Goal: Use online tool/utility: Utilize a website feature to perform a specific function

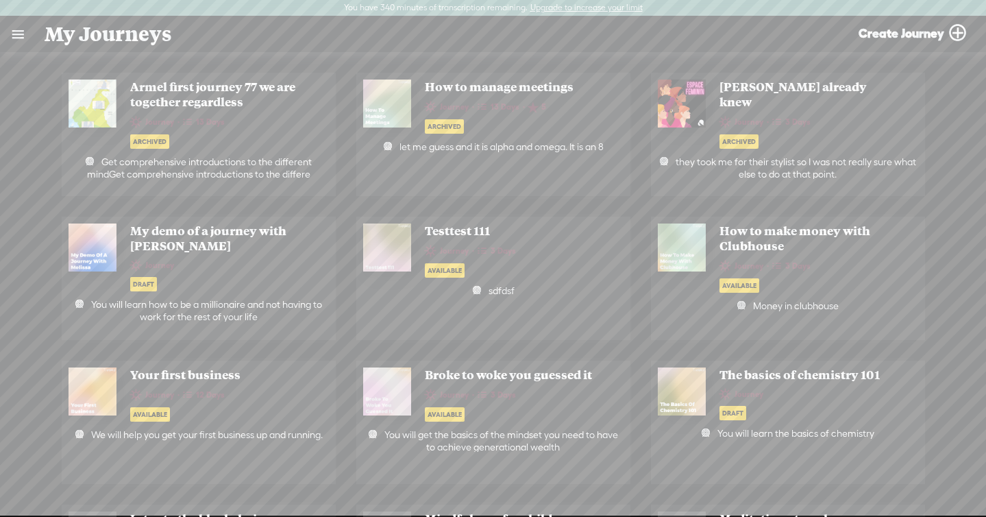
click at [24, 28] on link at bounding box center [18, 34] width 36 height 36
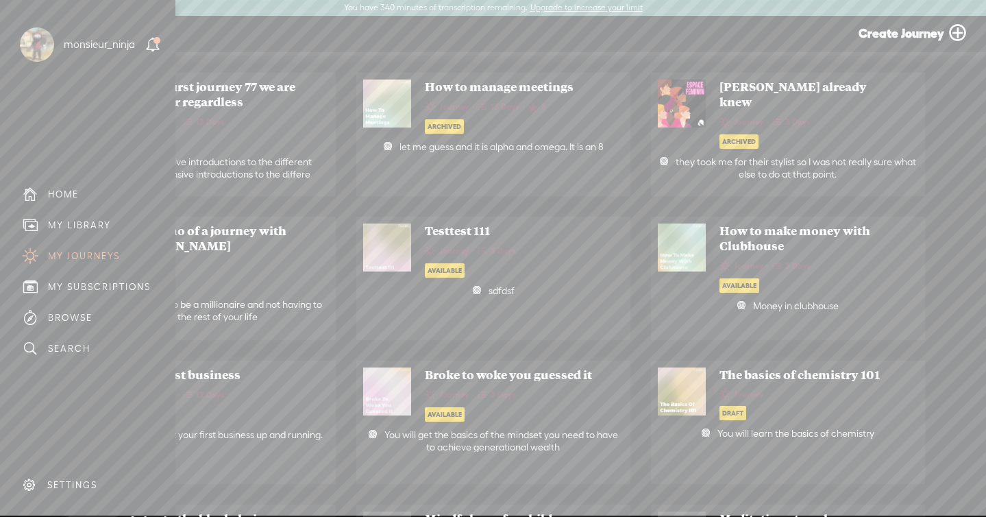
click at [97, 227] on div "MY LIBRARY" at bounding box center [79, 225] width 63 height 12
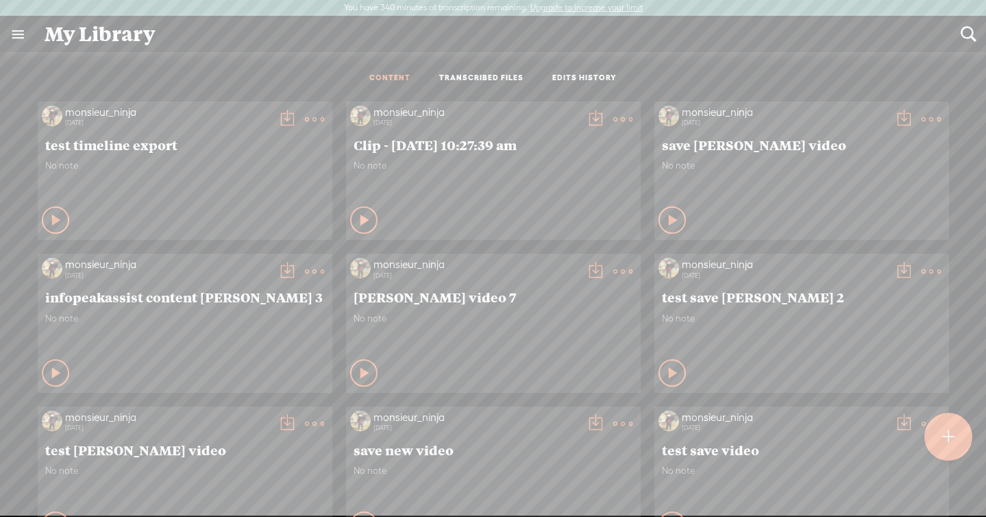
click at [493, 75] on link "TRANSCRIBED FILES" at bounding box center [481, 79] width 84 height 12
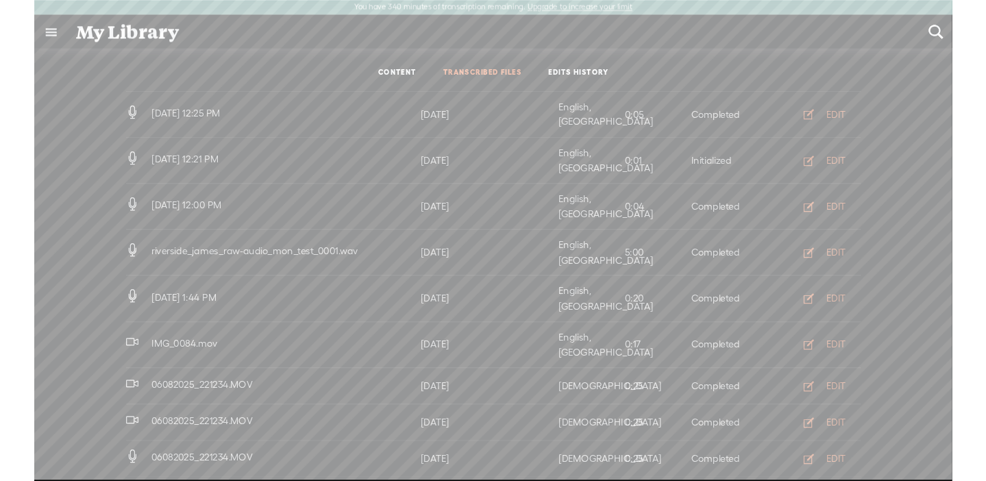
scroll to position [474, 0]
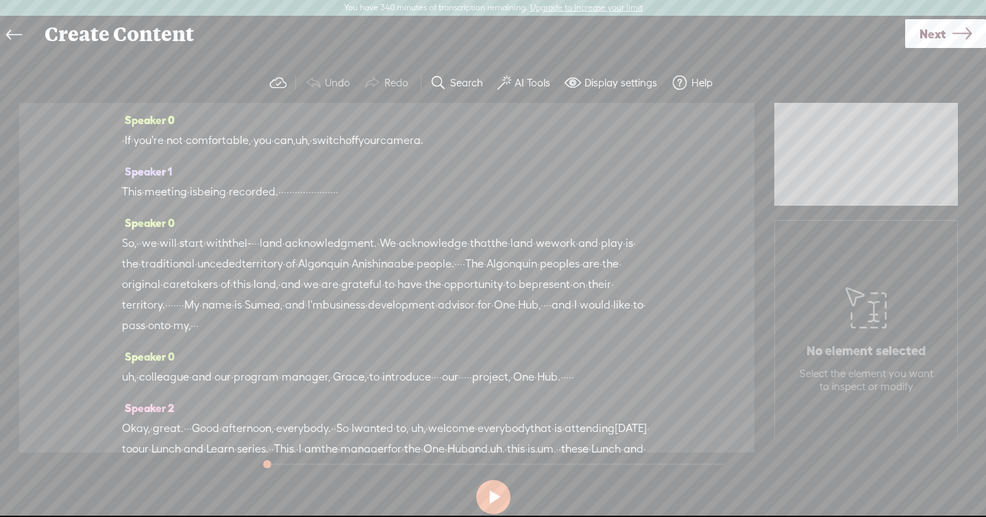
click at [517, 86] on label "AI Tools" at bounding box center [533, 83] width 36 height 14
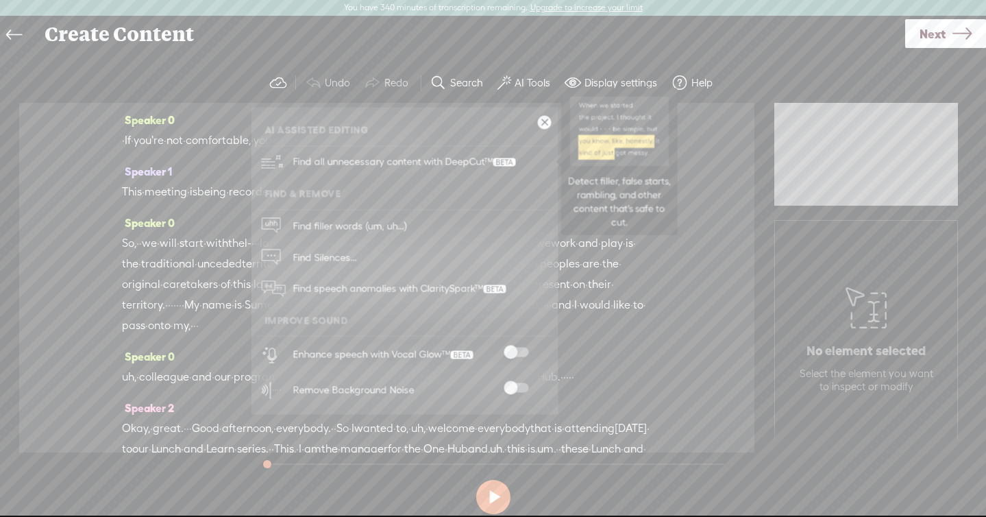
click at [478, 158] on span "Find all unnecessary content with DeepCut™" at bounding box center [404, 162] width 232 height 32
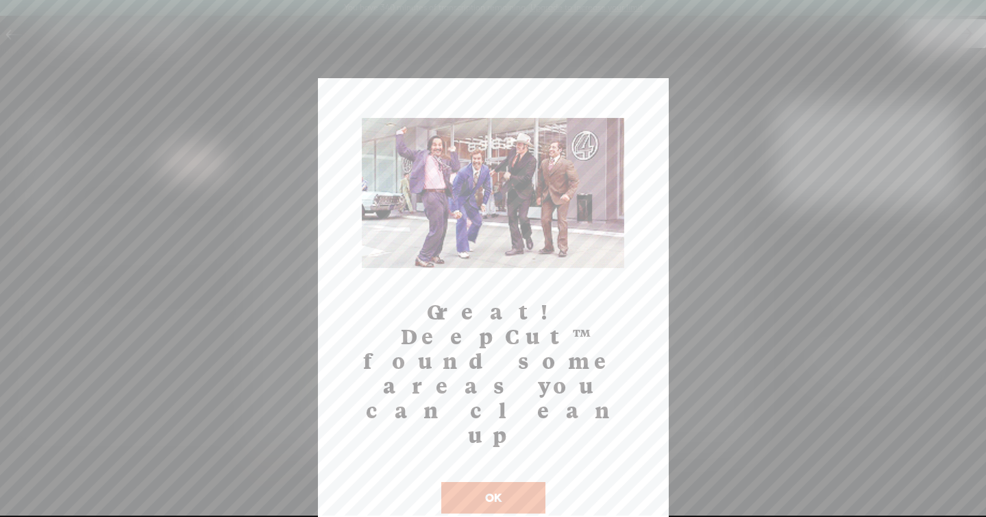
click at [498, 482] on button "OK" at bounding box center [493, 498] width 104 height 32
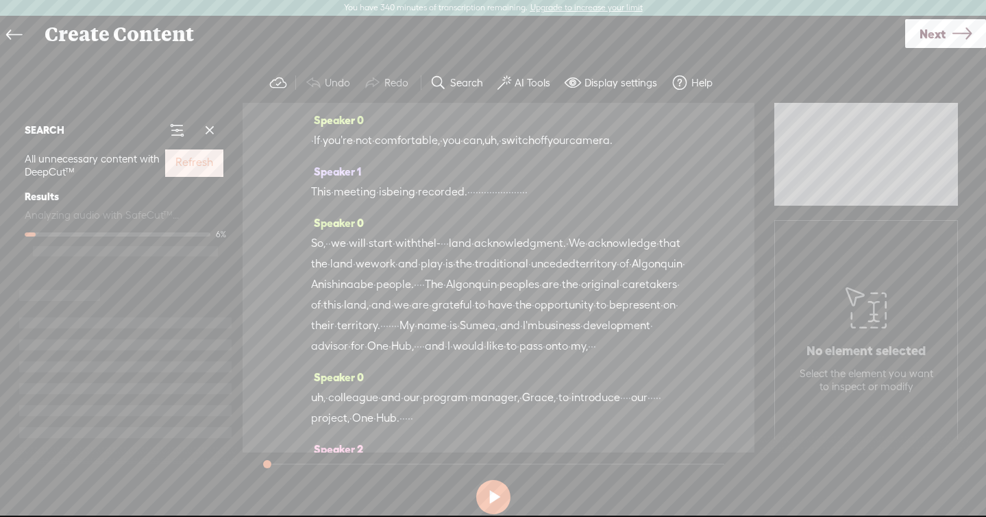
click at [186, 163] on label "Refresh" at bounding box center [194, 163] width 38 height 14
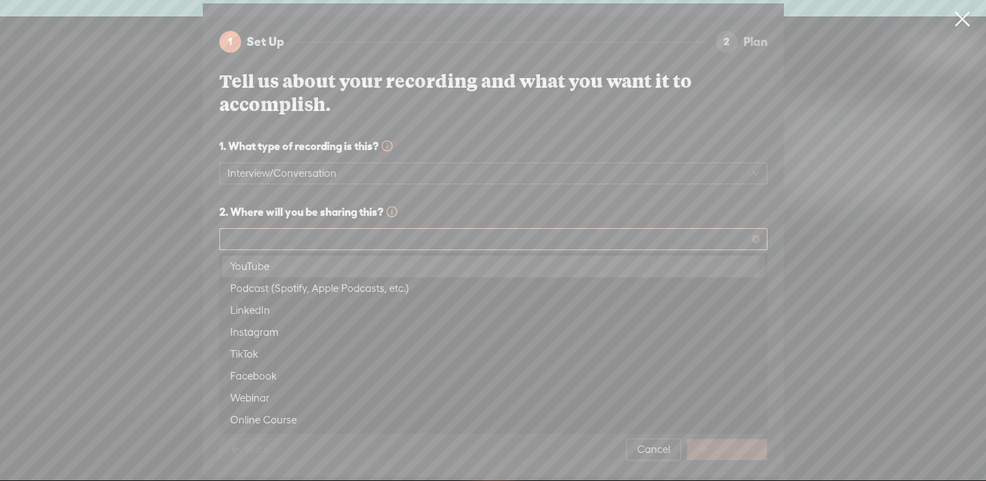
click at [266, 240] on span at bounding box center [494, 239] width 532 height 21
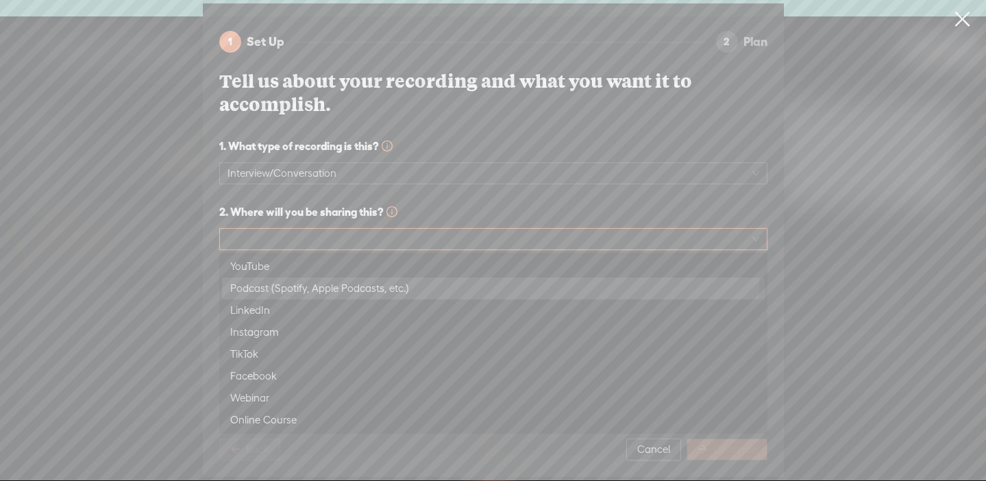
click at [269, 286] on div "Podcast (Spotify, Apple Podcasts, etc.)" at bounding box center [493, 288] width 526 height 16
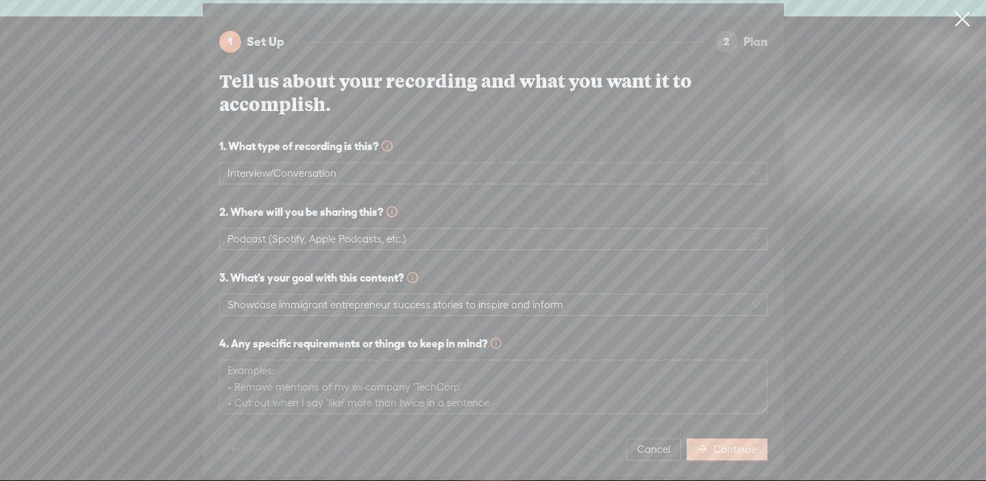
click at [717, 458] on button "Continue" at bounding box center [727, 450] width 81 height 22
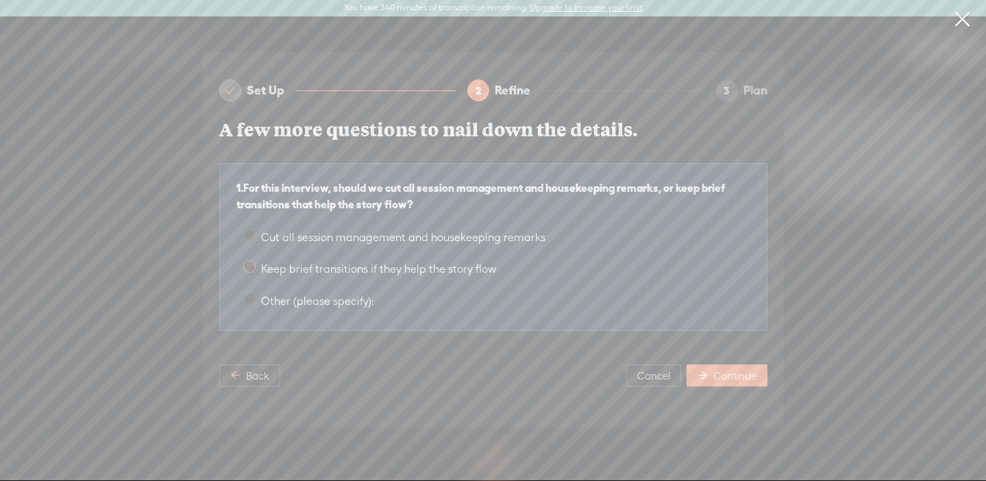
click at [489, 269] on span "Keep brief transitions if they help the story flow" at bounding box center [379, 268] width 247 height 13
click at [256, 269] on input "Keep brief transitions if they help the story flow" at bounding box center [249, 266] width 12 height 12
radio input "true"
click at [739, 378] on span "Continue" at bounding box center [734, 376] width 43 height 14
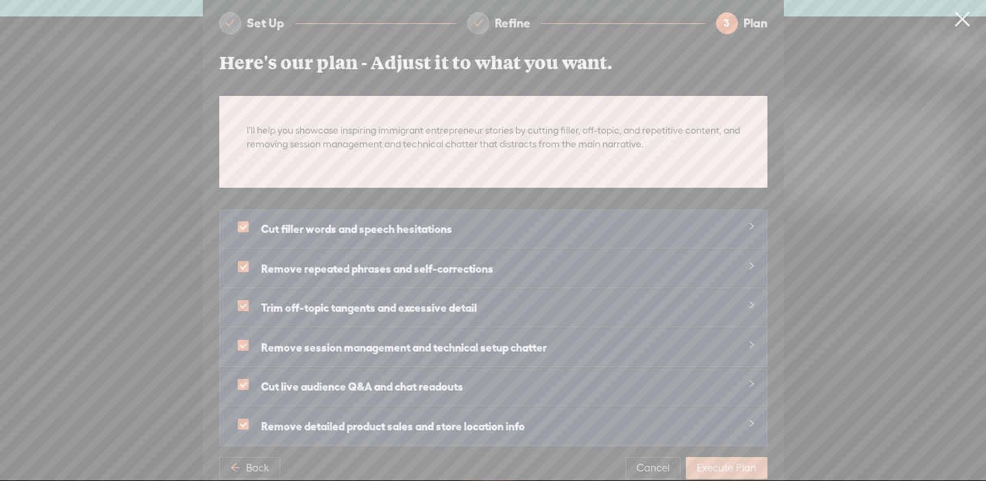
click at [724, 468] on span "Execute Plan" at bounding box center [727, 468] width 60 height 14
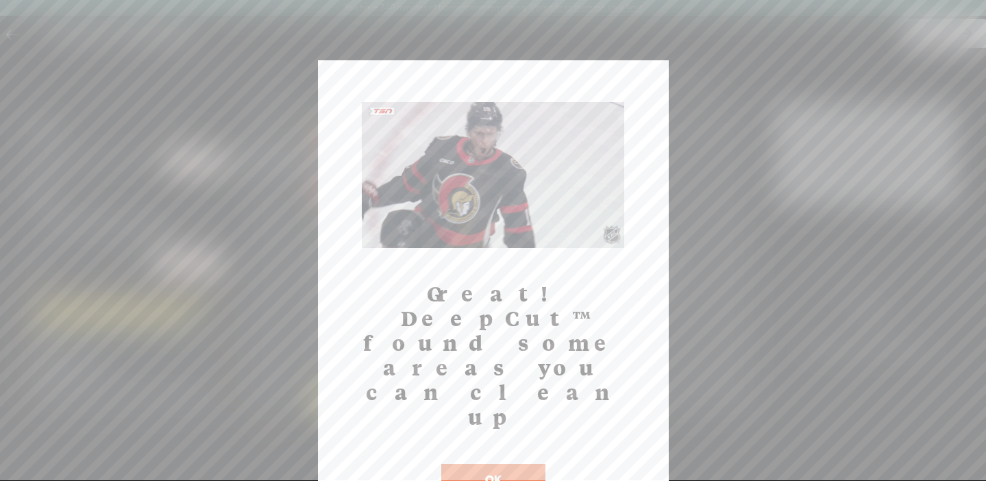
click at [524, 464] on button "OK" at bounding box center [493, 480] width 104 height 32
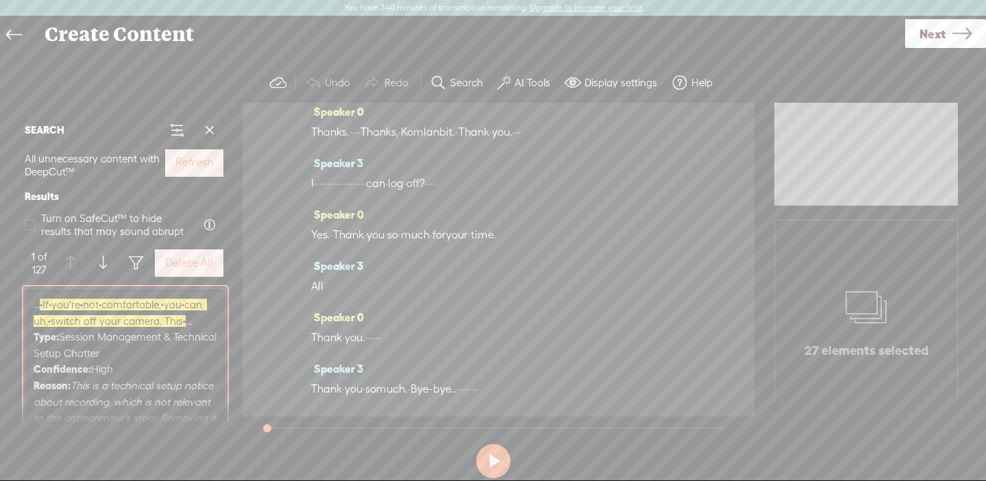
scroll to position [7289, 0]
